Goal: Complete application form: Complete application form

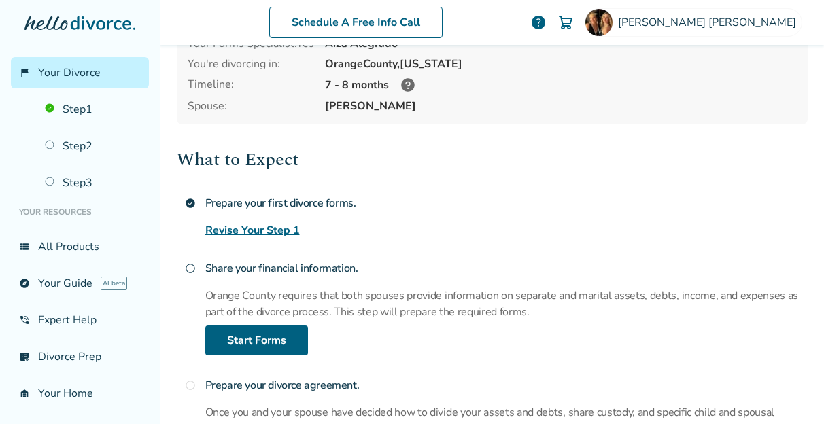
scroll to position [112, 0]
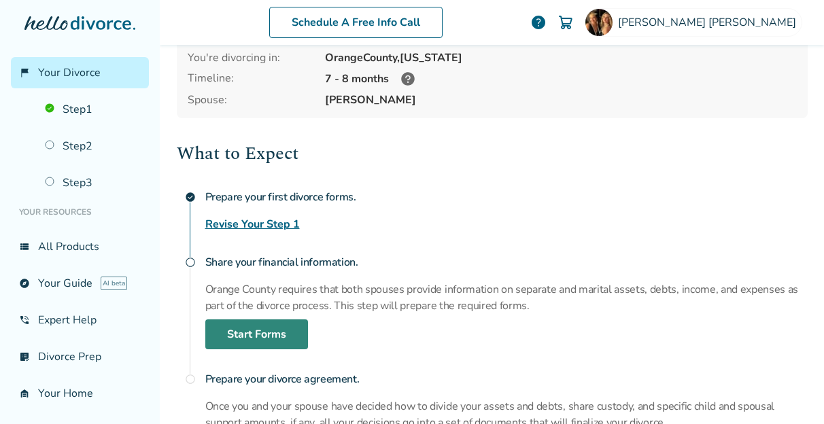
click at [256, 329] on link "Start Forms" at bounding box center [256, 334] width 103 height 30
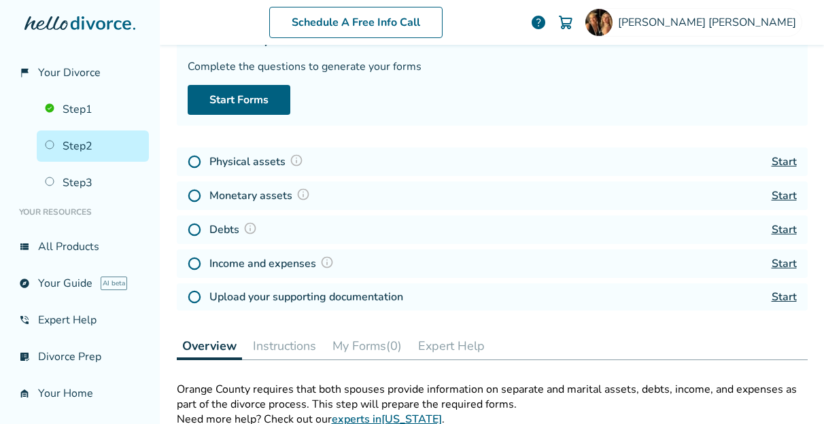
scroll to position [67, 0]
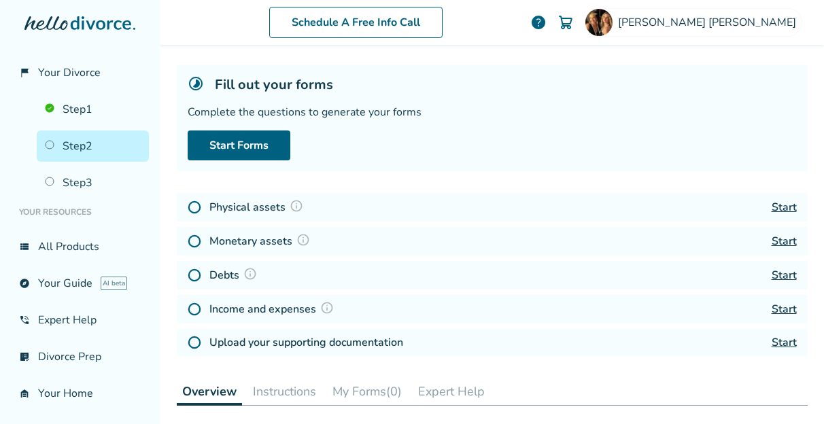
click at [776, 205] on link "Start" at bounding box center [783, 207] width 25 height 15
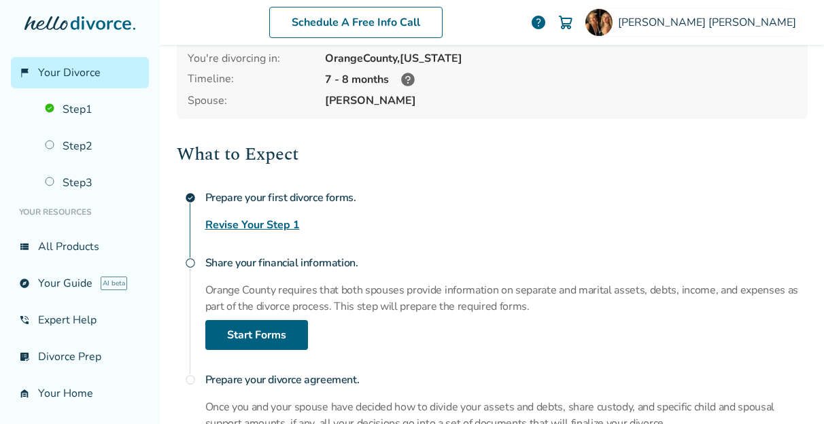
scroll to position [211, 0]
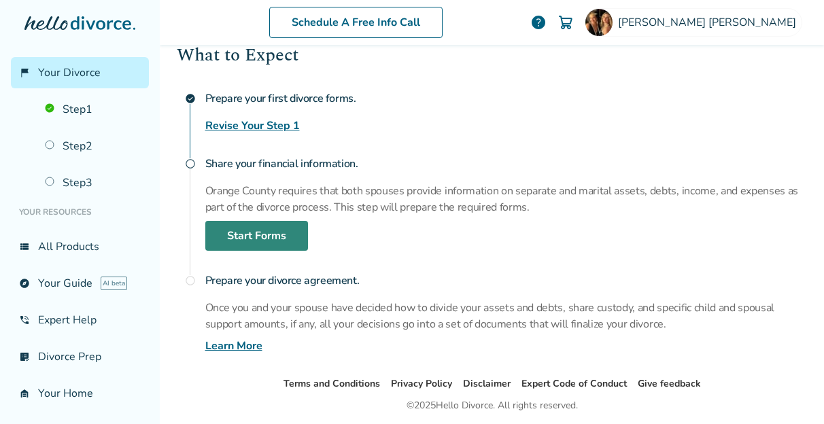
click at [234, 234] on link "Start Forms" at bounding box center [256, 236] width 103 height 30
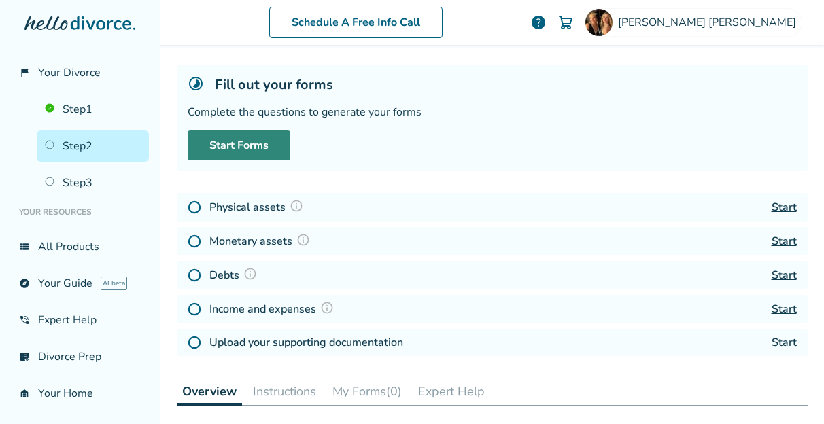
click at [238, 147] on link "Start Forms" at bounding box center [239, 145] width 103 height 30
